Goal: Transaction & Acquisition: Subscribe to service/newsletter

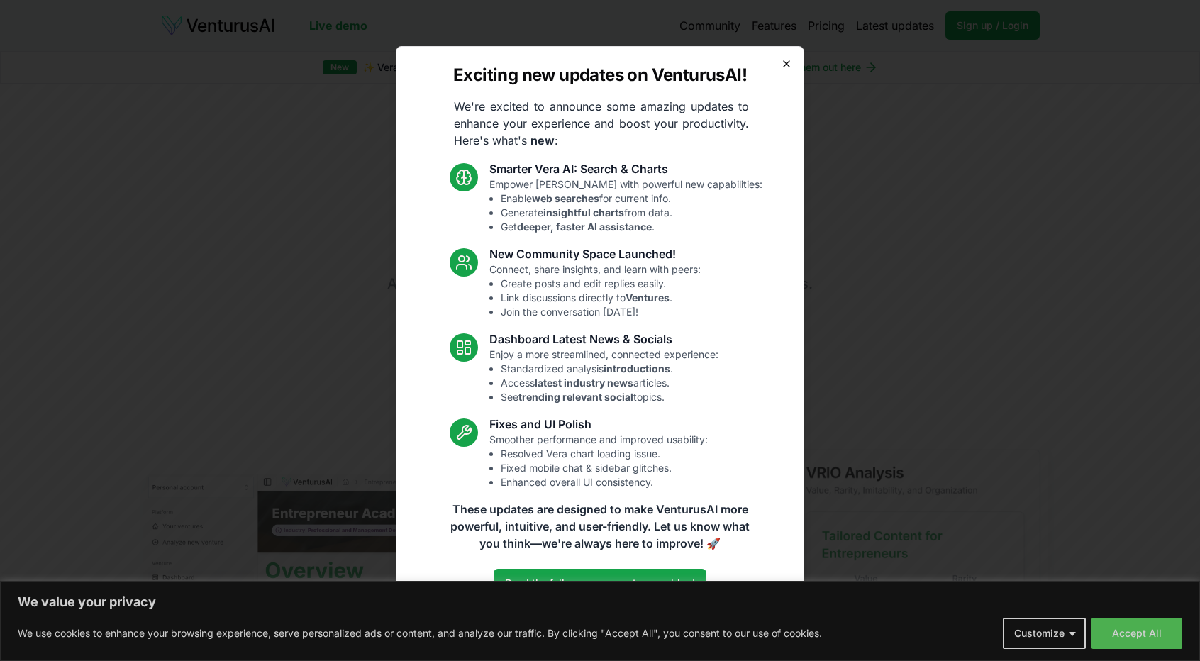
click at [784, 65] on icon "button" at bounding box center [786, 63] width 11 height 11
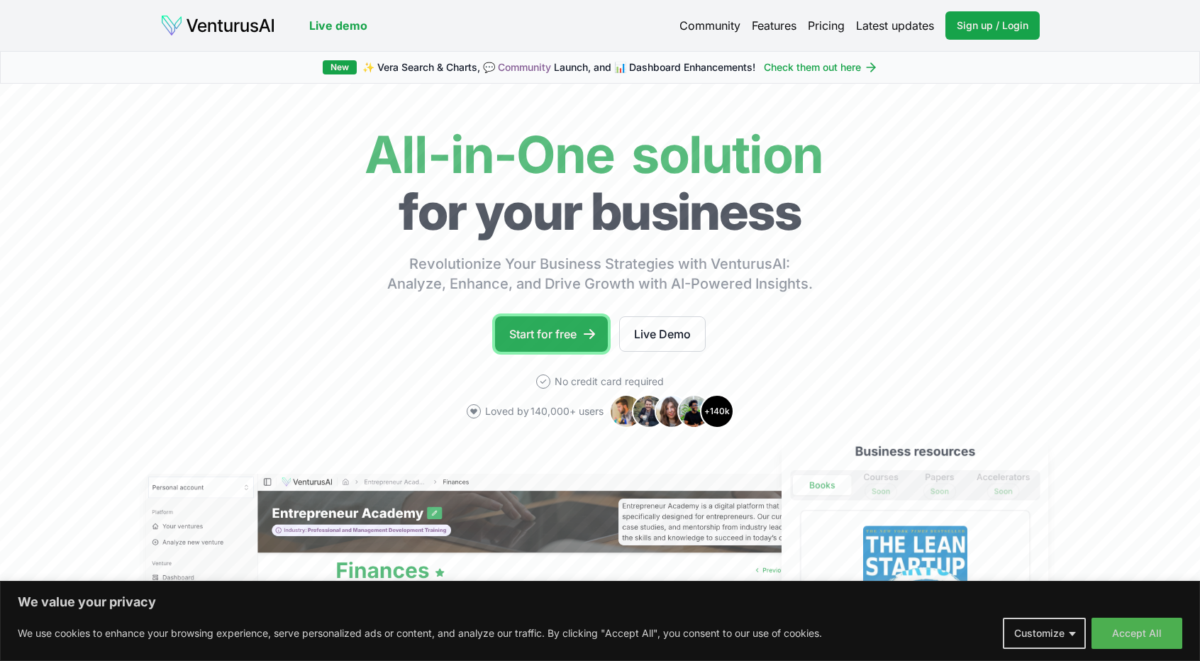
click at [583, 331] on icon at bounding box center [589, 334] width 14 height 14
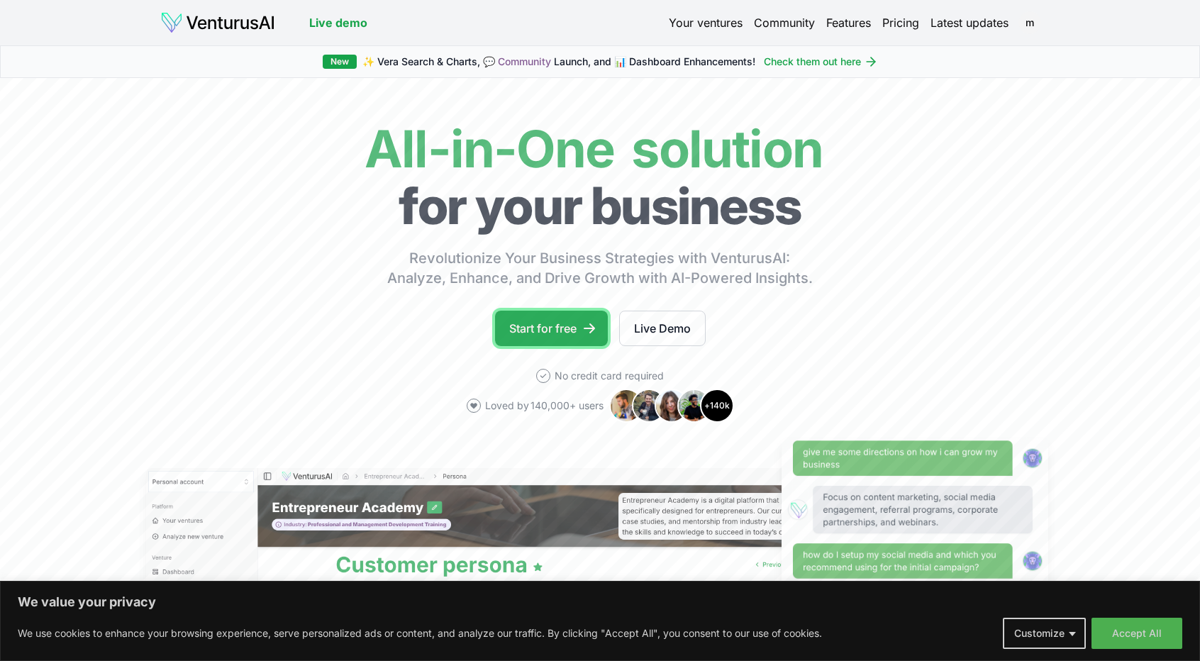
click at [545, 328] on link "Start for free" at bounding box center [551, 328] width 113 height 35
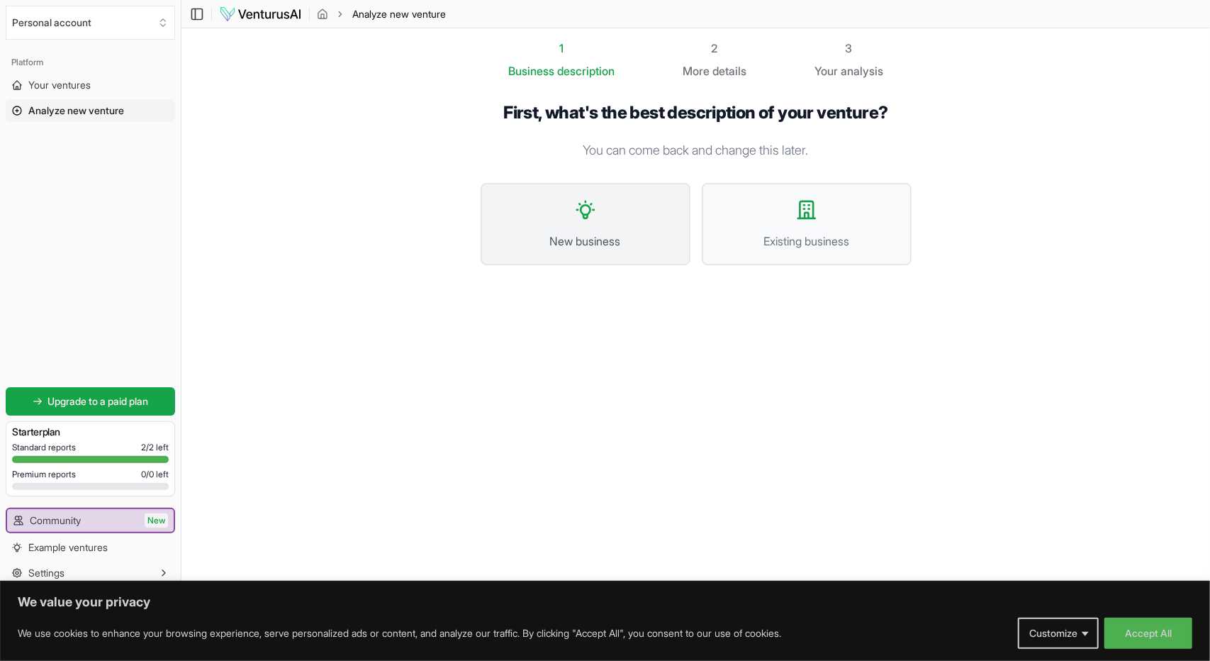
click at [584, 215] on icon at bounding box center [585, 209] width 17 height 17
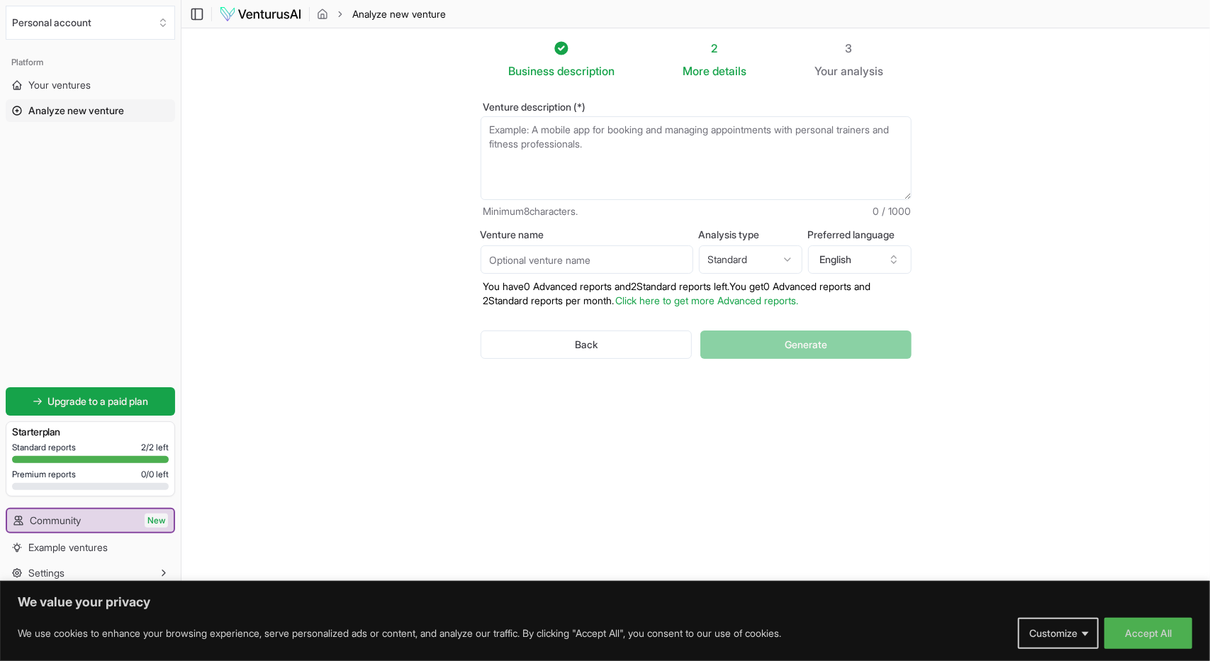
click at [492, 128] on textarea "Venture description (*)" at bounding box center [696, 158] width 431 height 84
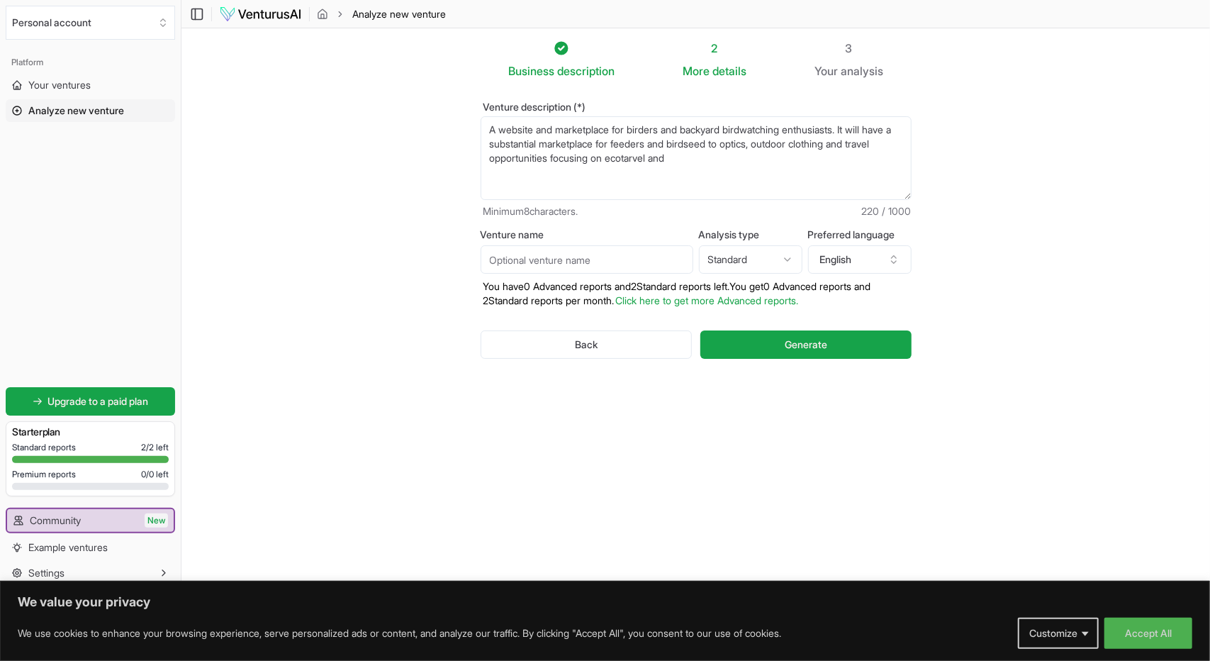
click at [670, 160] on textarea "A website and marketplace for birders and backyard birdwatching enthusiasts. It…" at bounding box center [696, 158] width 431 height 84
click at [716, 160] on textarea "A website and marketplace for birders and backyard birdwatching enthusiasts. It…" at bounding box center [696, 158] width 431 height 84
type textarea "A website and marketplace for birders and backyard birdwatching enthusiasts. It…"
click at [489, 262] on input "Venture name" at bounding box center [587, 259] width 213 height 28
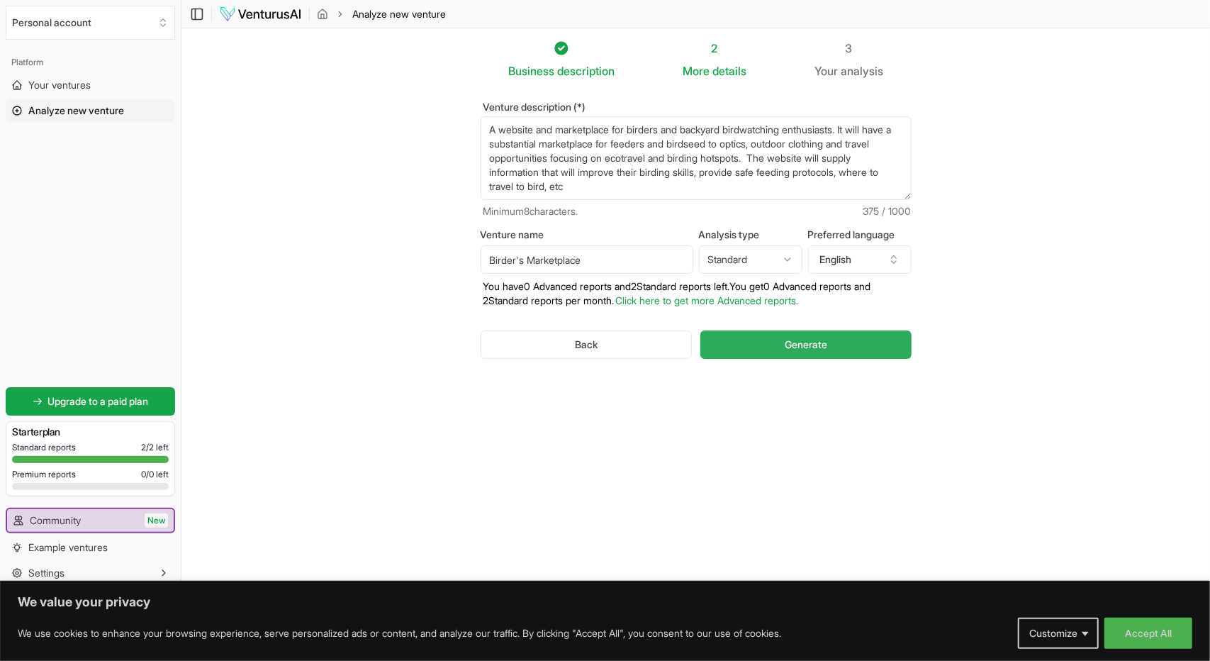
type input "Birder's Marketplace"
click at [810, 348] on span "Generate" at bounding box center [806, 344] width 43 height 14
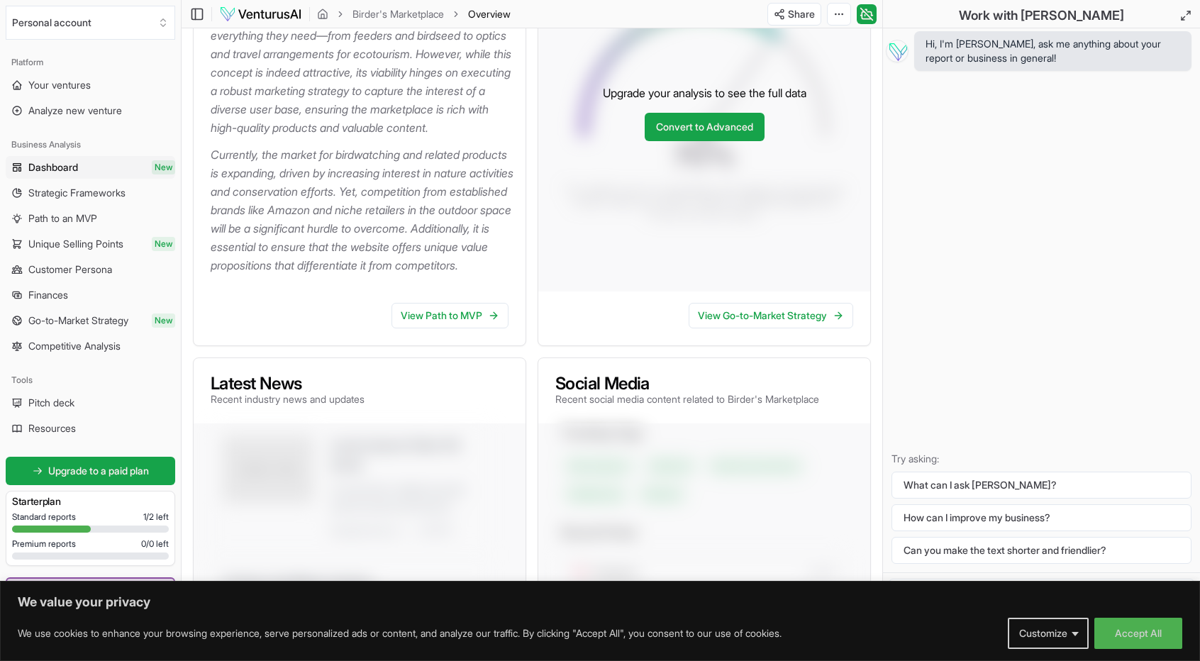
scroll to position [355, 0]
click at [433, 327] on link "View Path to MVP" at bounding box center [449, 314] width 117 height 26
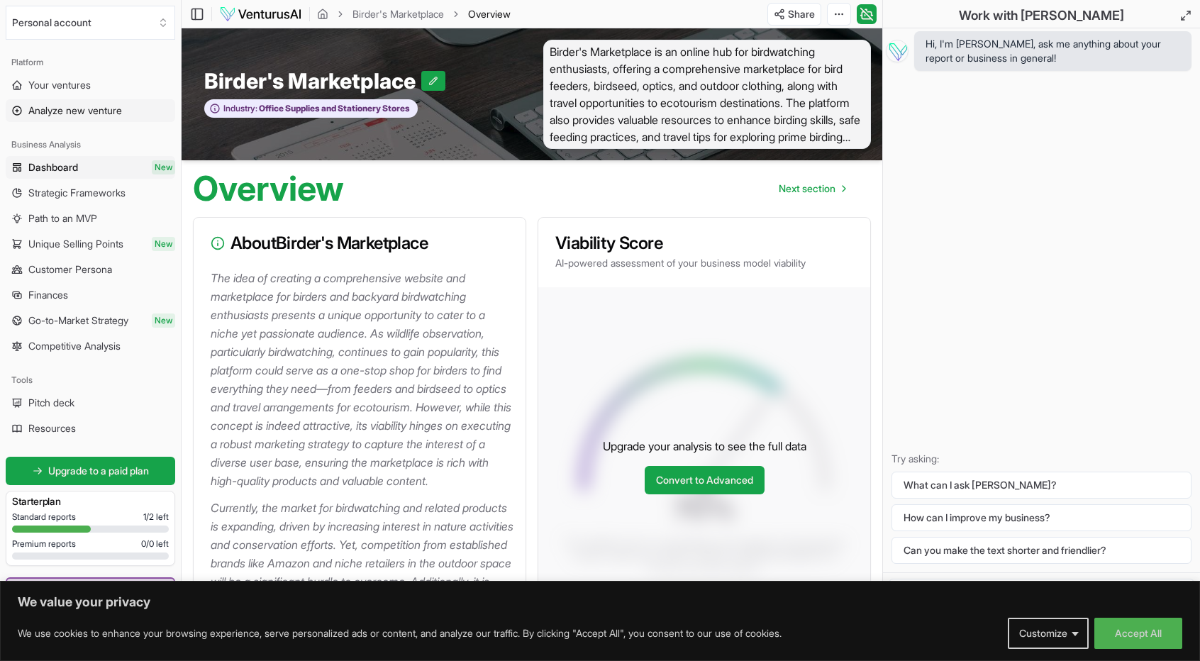
click at [56, 111] on span "Analyze new venture" at bounding box center [75, 111] width 94 height 14
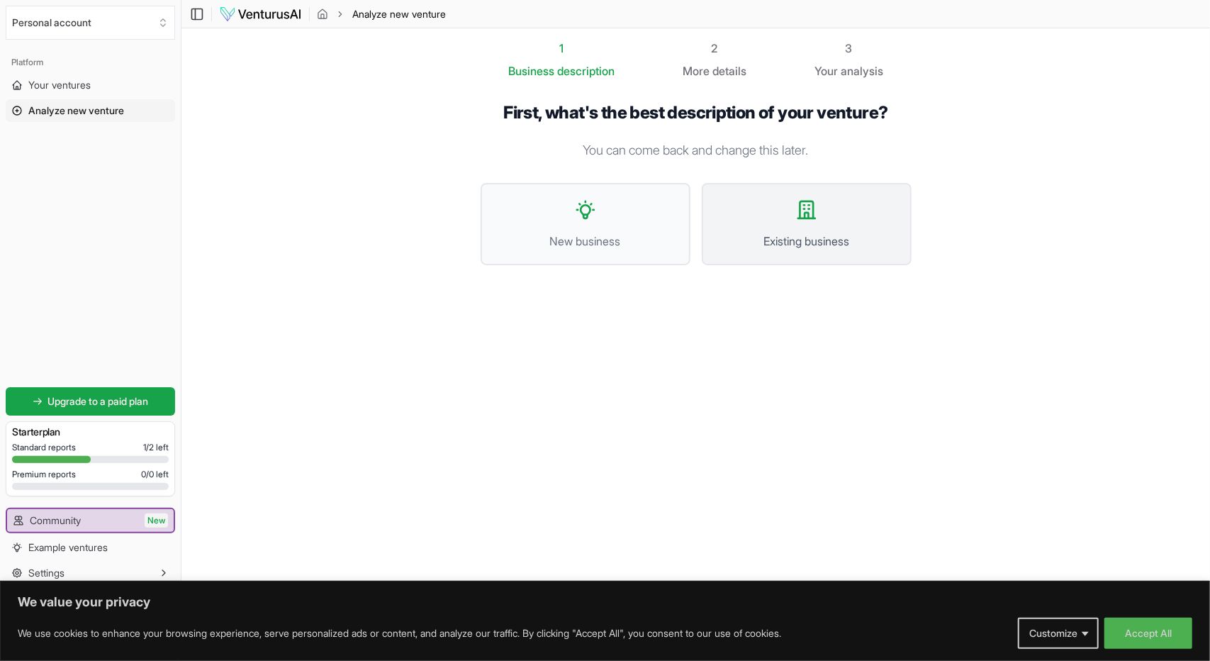
click at [801, 212] on icon at bounding box center [807, 210] width 23 height 23
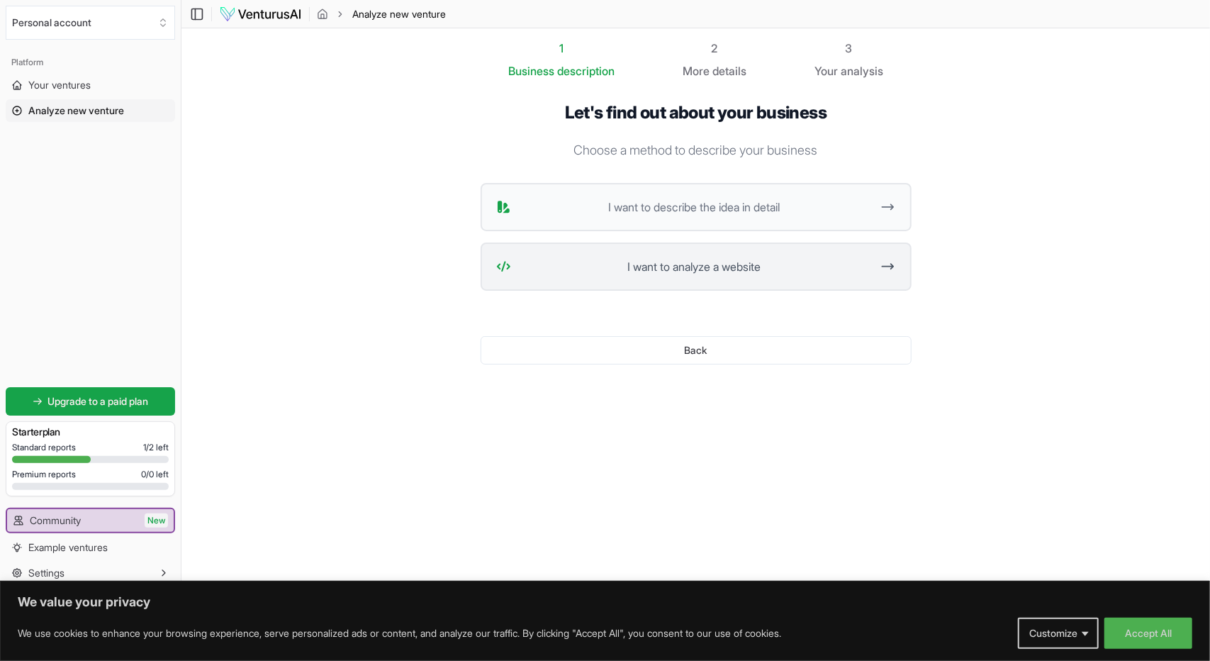
click at [707, 270] on span "I want to analyze a website" at bounding box center [694, 266] width 355 height 17
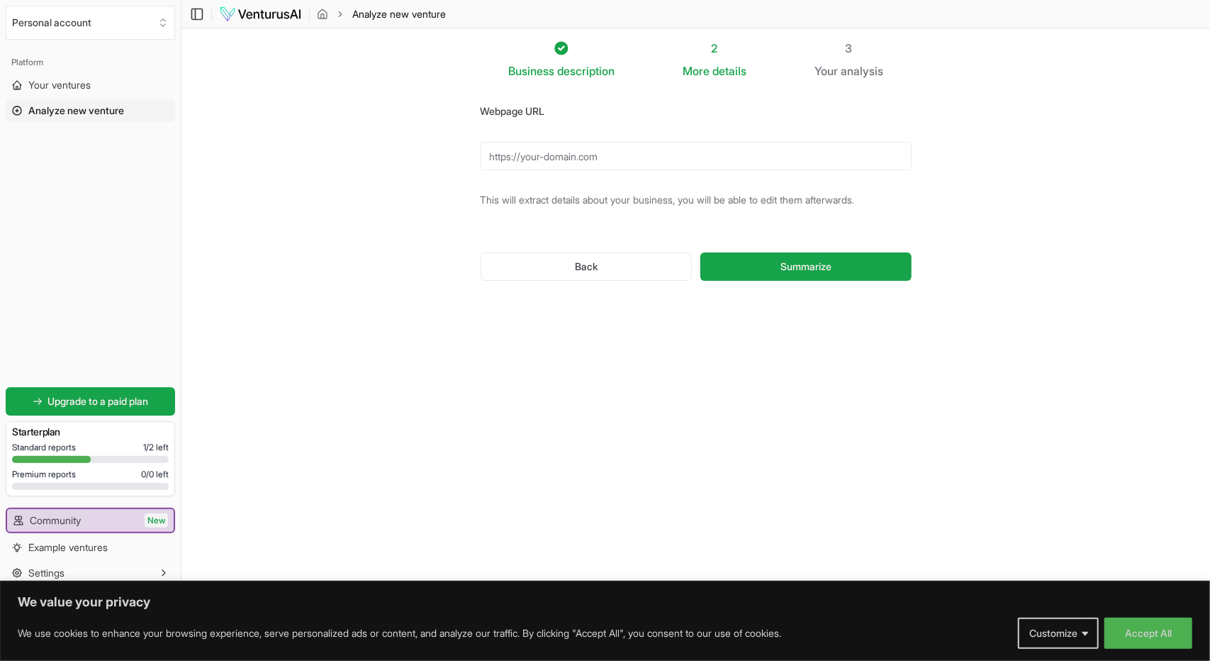
click at [611, 153] on input "Webpage URL" at bounding box center [696, 156] width 431 height 28
click at [525, 157] on input "Webpage URL" at bounding box center [696, 156] width 431 height 28
click at [526, 158] on input "Webpage URL" at bounding box center [696, 156] width 431 height 28
type input "[URL][DOMAIN_NAME]"
click at [803, 262] on span "Summarize" at bounding box center [806, 267] width 51 height 14
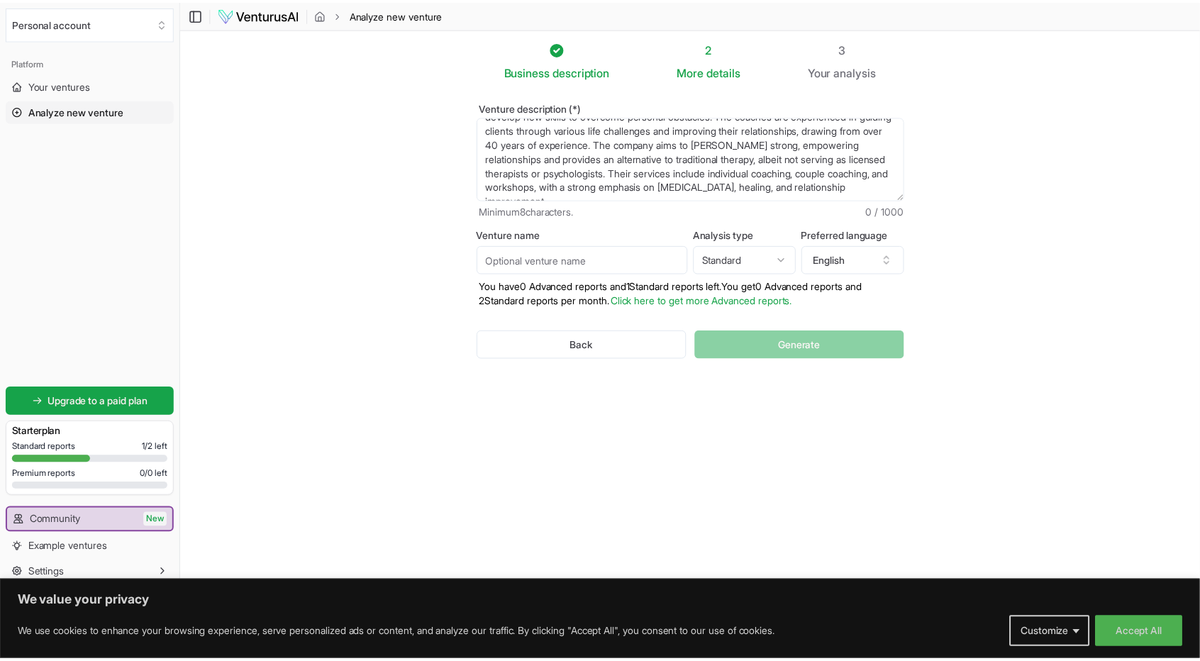
scroll to position [71, 0]
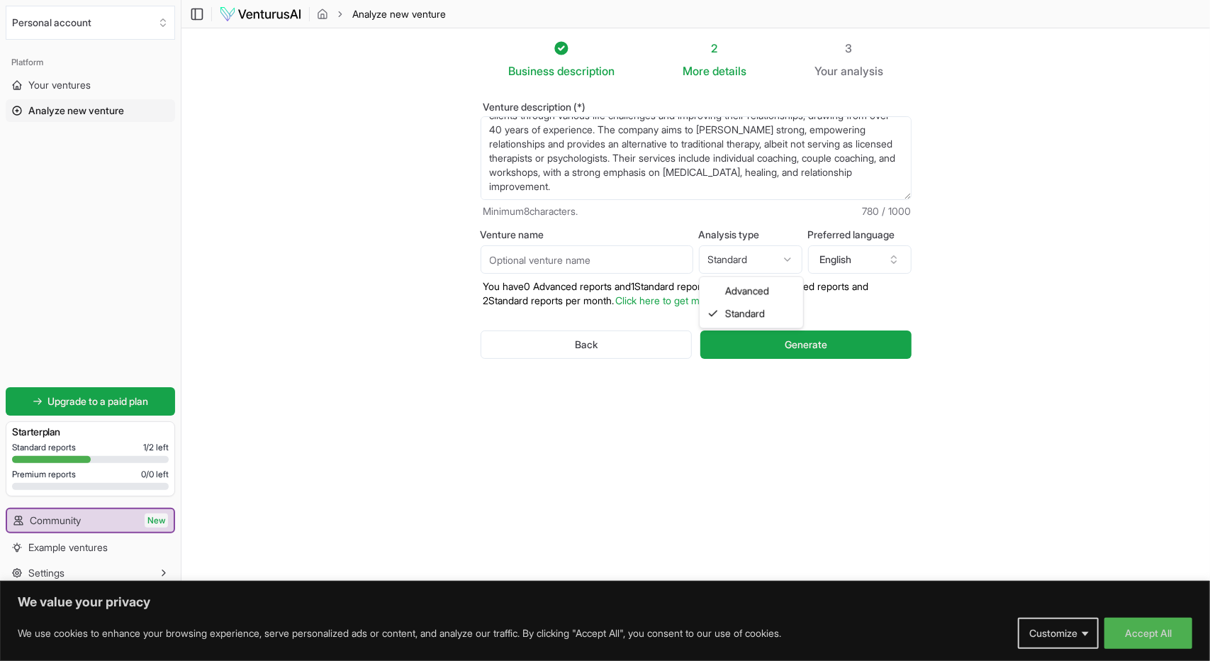
click at [791, 261] on html "We value your privacy We use cookies to enhance your browsing experience, serve…" at bounding box center [605, 330] width 1210 height 661
click at [805, 348] on html "We value your privacy We use cookies to enhance your browsing experience, serve…" at bounding box center [605, 330] width 1210 height 661
click at [805, 345] on span "Generate" at bounding box center [806, 344] width 43 height 14
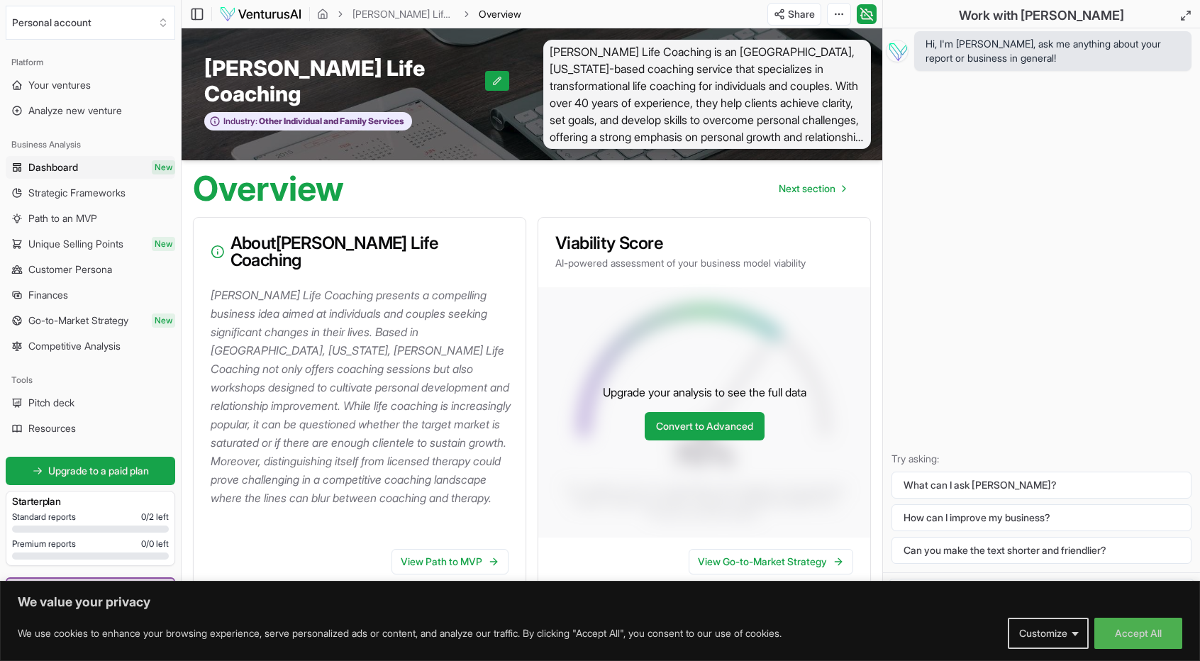
scroll to position [142, 0]
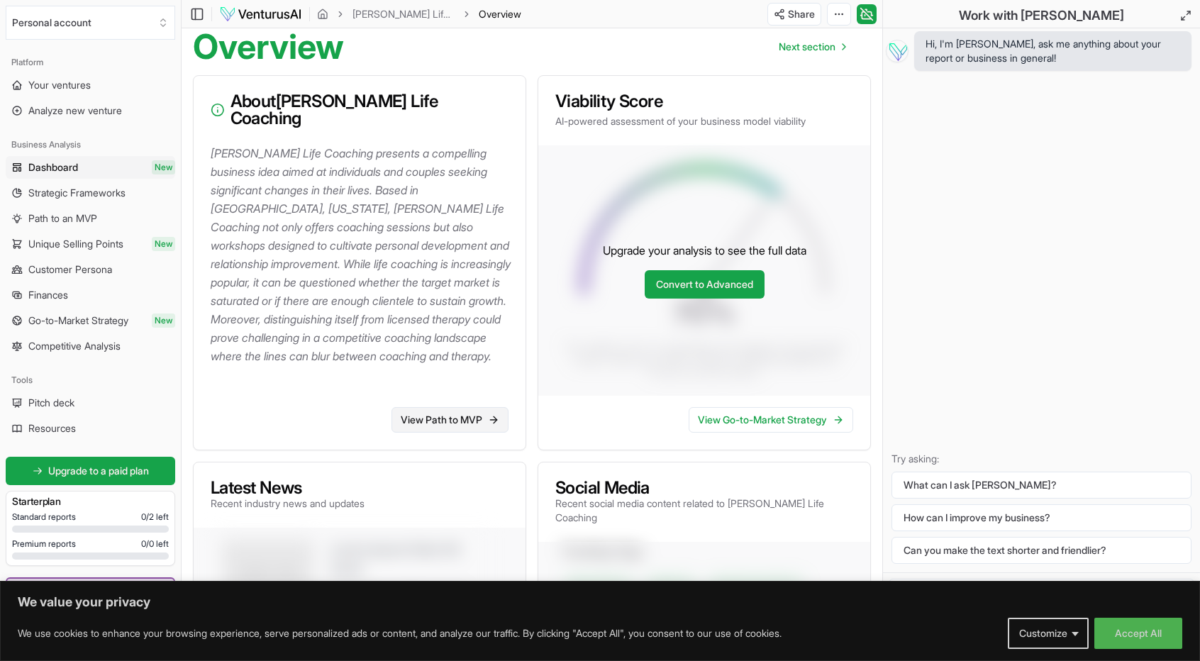
click at [445, 418] on link "View Path to MVP" at bounding box center [449, 420] width 117 height 26
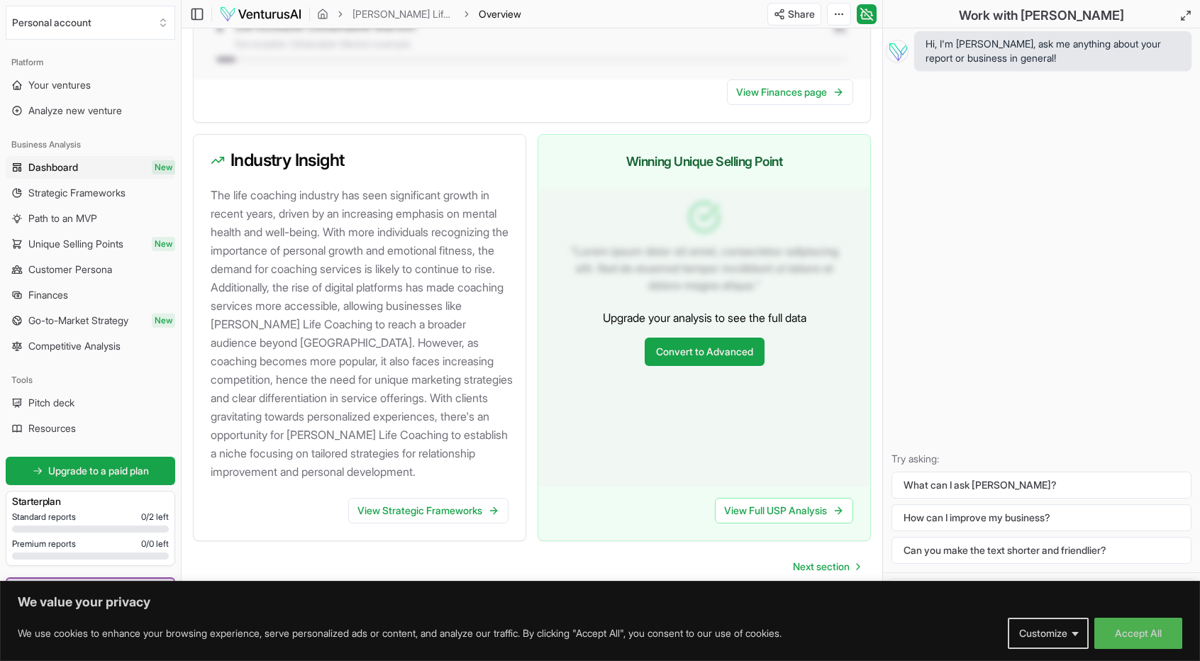
scroll to position [1347, 0]
click at [307, 477] on p "The life coaching industry has seen significant growth in recent years, driven …" at bounding box center [362, 332] width 303 height 295
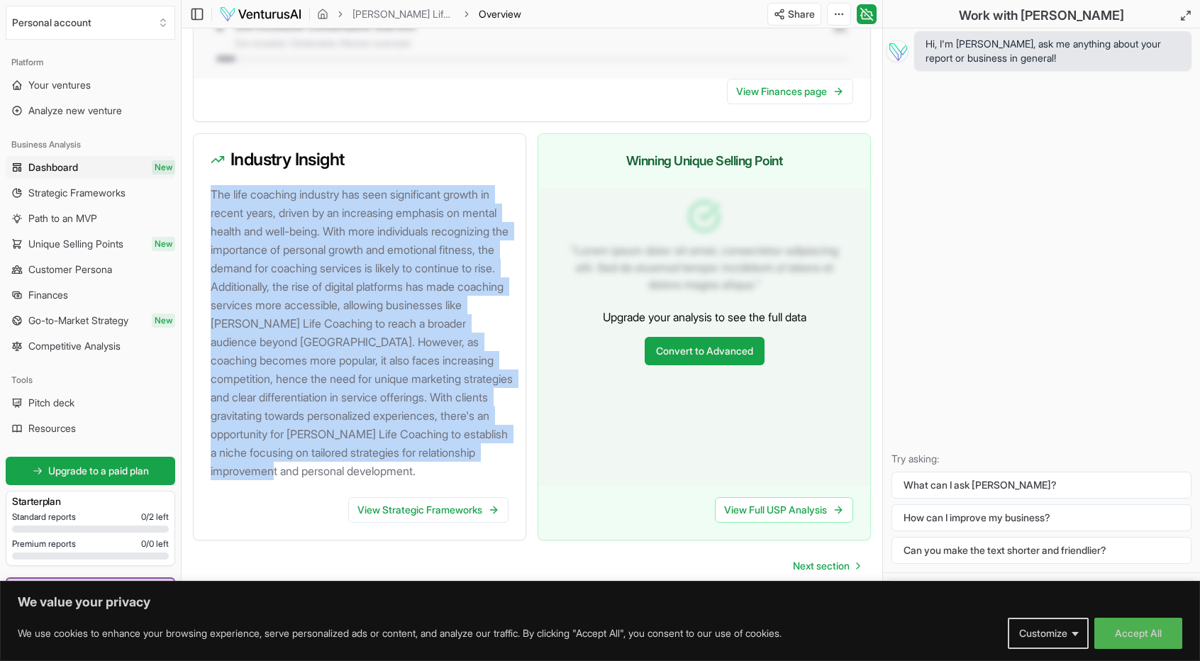
drag, startPoint x: 286, startPoint y: 476, endPoint x: 204, endPoint y: 168, distance: 319.2
click at [205, 185] on div "The life coaching industry has seen significant growth in recent years, driven …" at bounding box center [360, 341] width 332 height 312
copy p "The life coaching industry has seen significant growth in recent years, driven …"
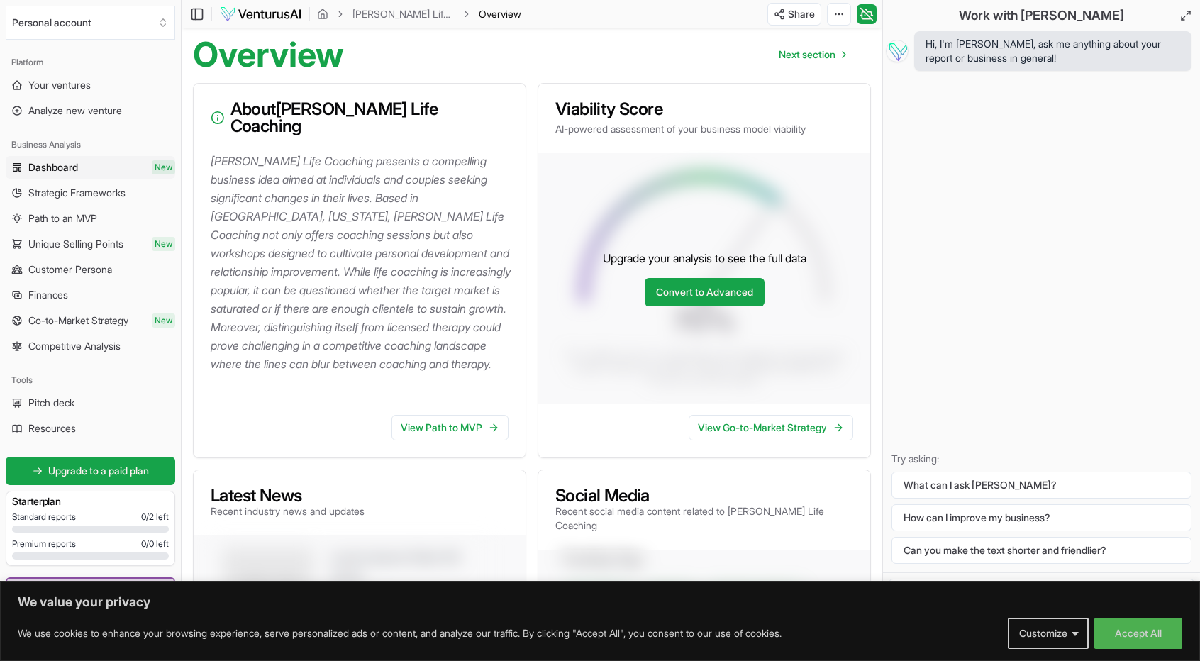
scroll to position [74, 0]
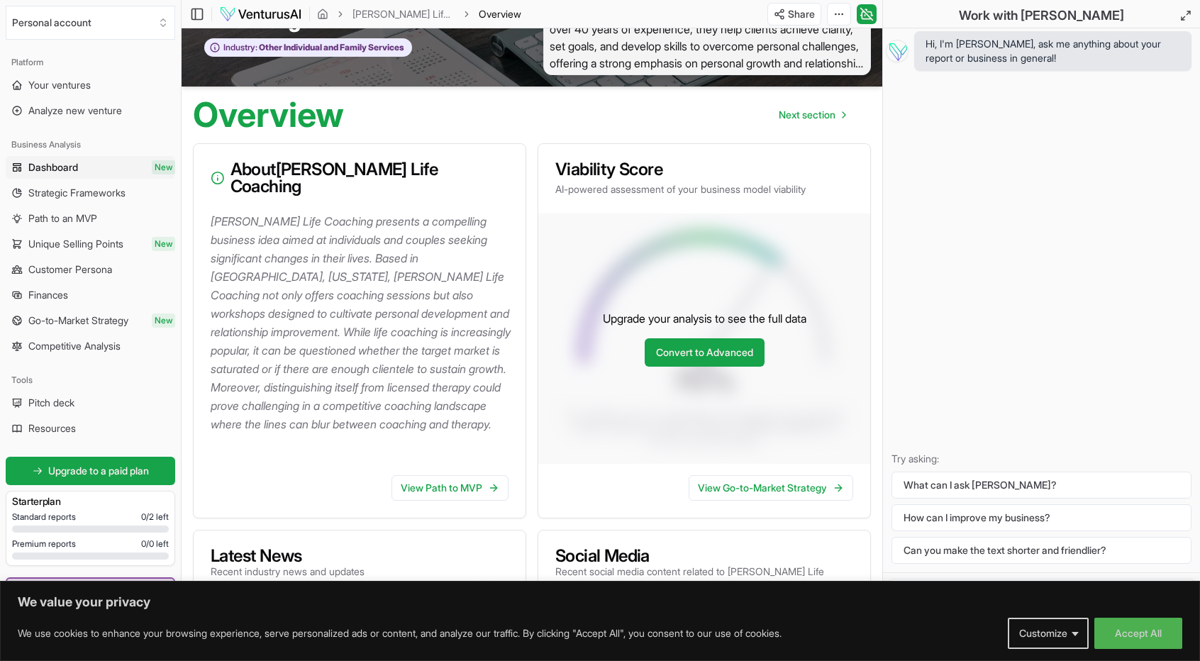
click at [476, 404] on p "[PERSON_NAME] Life Coaching presents a compelling business idea aimed at indivi…" at bounding box center [362, 322] width 303 height 221
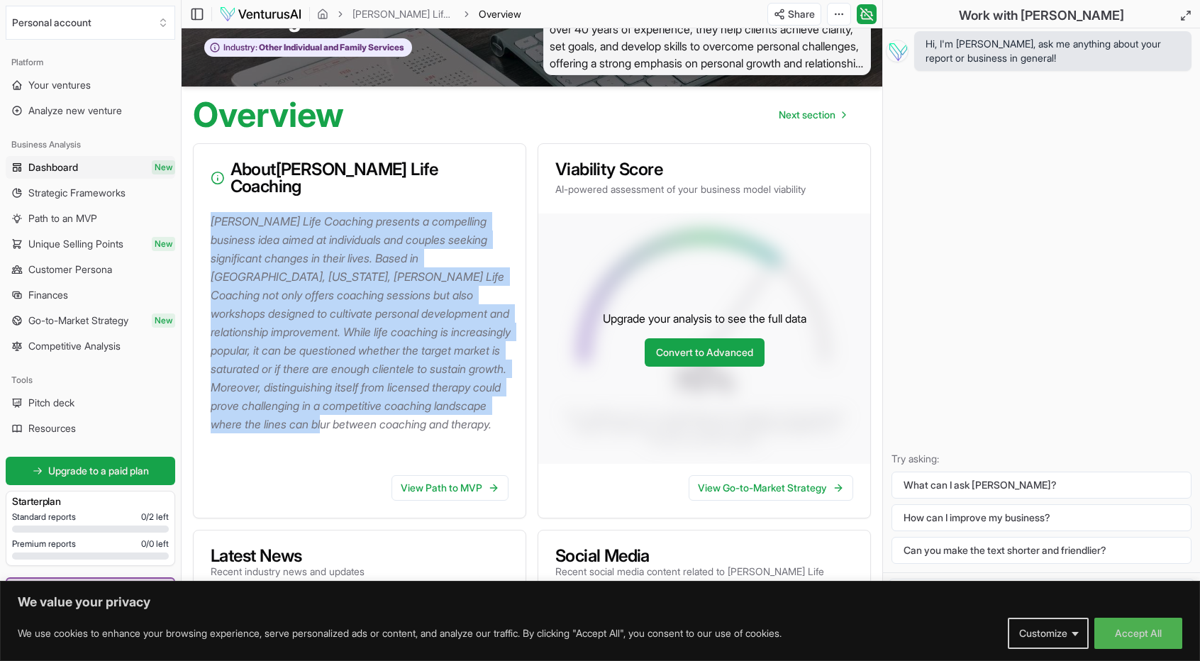
drag, startPoint x: 213, startPoint y: 203, endPoint x: 473, endPoint y: 396, distance: 323.9
click at [486, 410] on p "[PERSON_NAME] Life Coaching presents a compelling business idea aimed at indivi…" at bounding box center [362, 322] width 303 height 221
copy p "[PERSON_NAME] Life Coaching presents a compelling business idea aimed at indivi…"
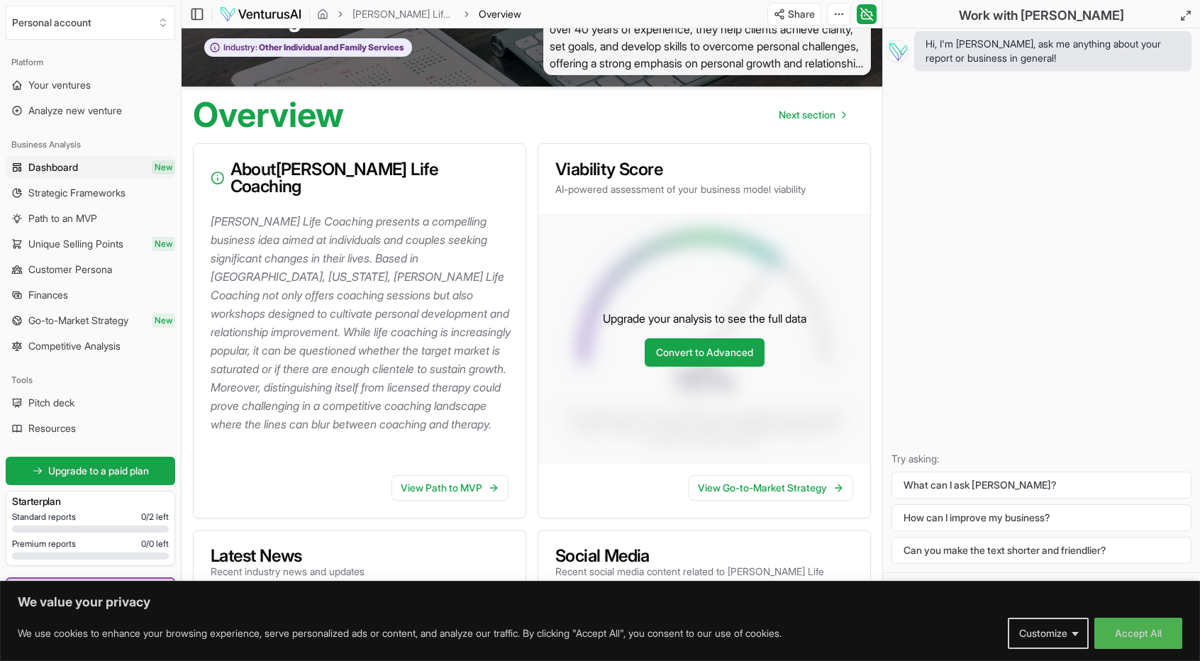
click at [1105, 264] on div "Hi, I'm [PERSON_NAME], ask me anything about your report or business in general…" at bounding box center [1041, 300] width 317 height 544
click at [687, 355] on link "Convert to Advanced" at bounding box center [705, 352] width 120 height 28
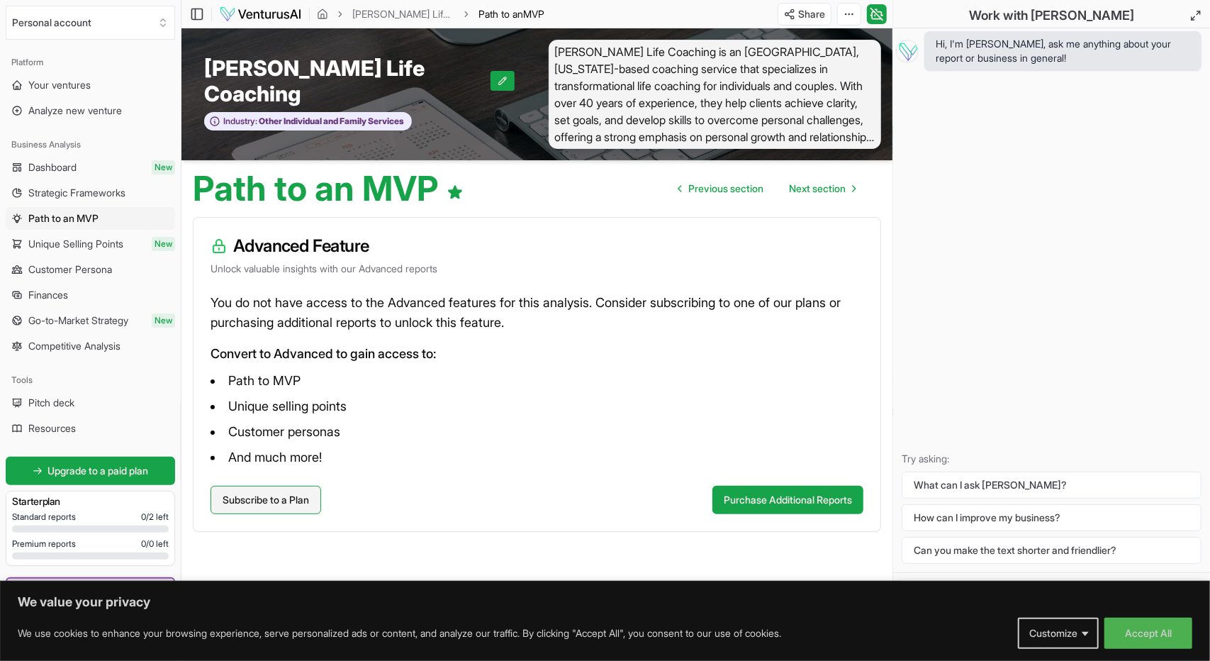
click at [257, 501] on link "Subscribe to a Plan" at bounding box center [266, 500] width 111 height 28
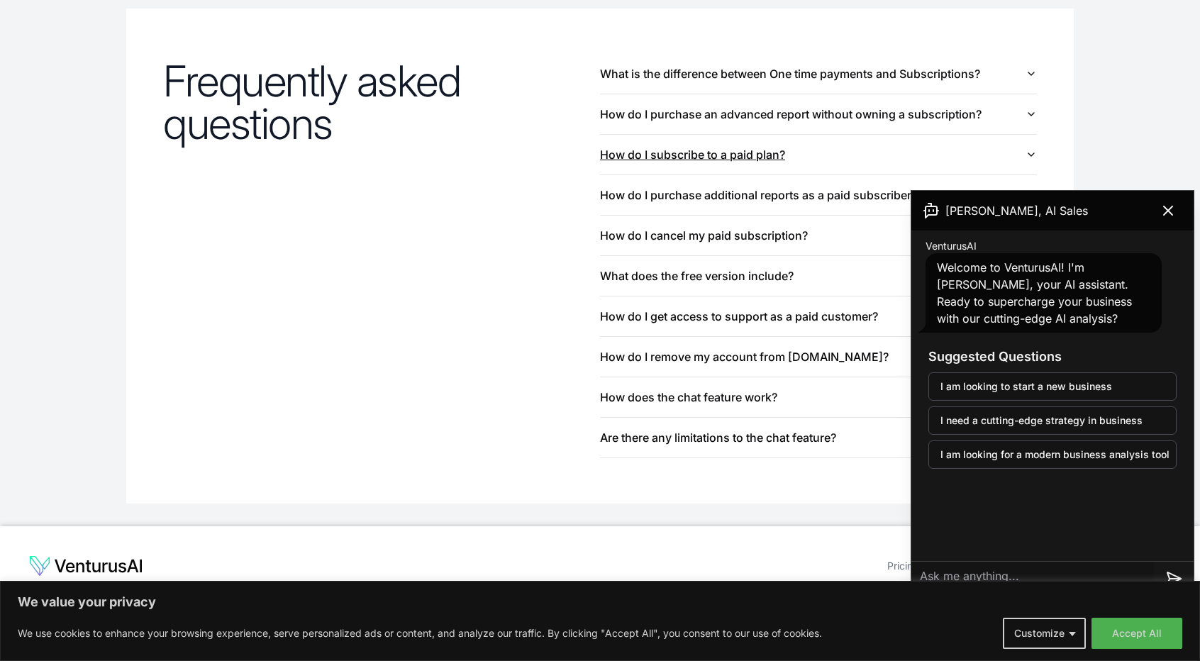
scroll to position [1524, 0]
